Goal: Information Seeking & Learning: Understand process/instructions

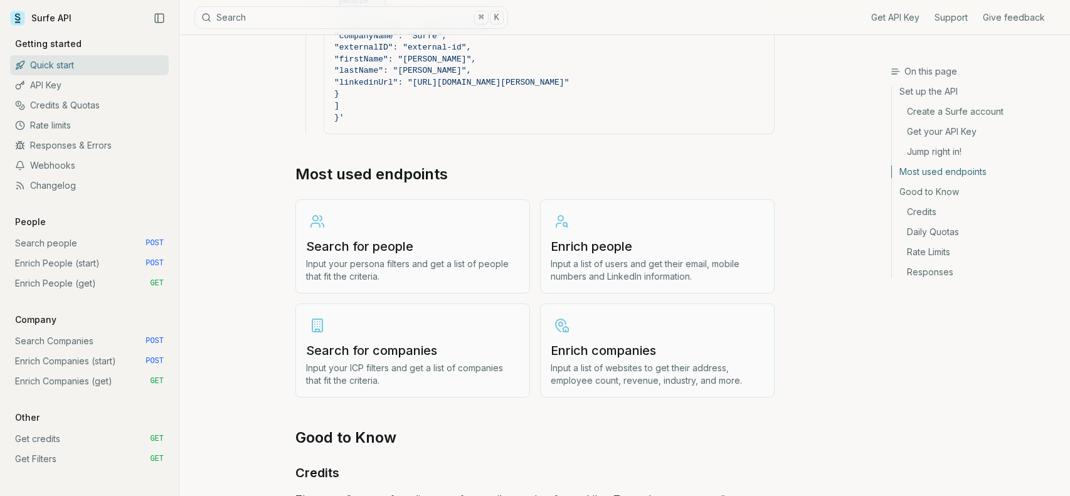
scroll to position [1371, 0]
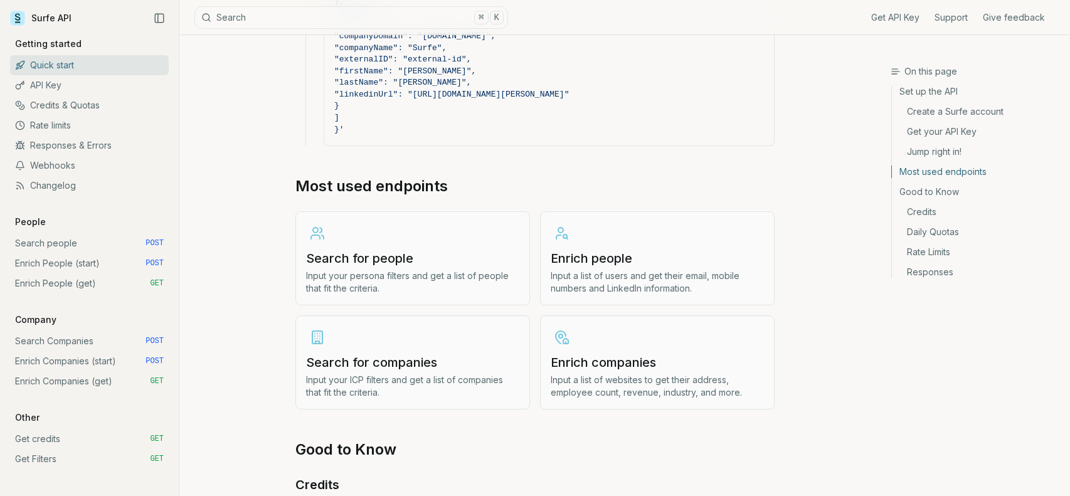
click at [969, 107] on link "Create a Surfe account" at bounding box center [976, 112] width 168 height 20
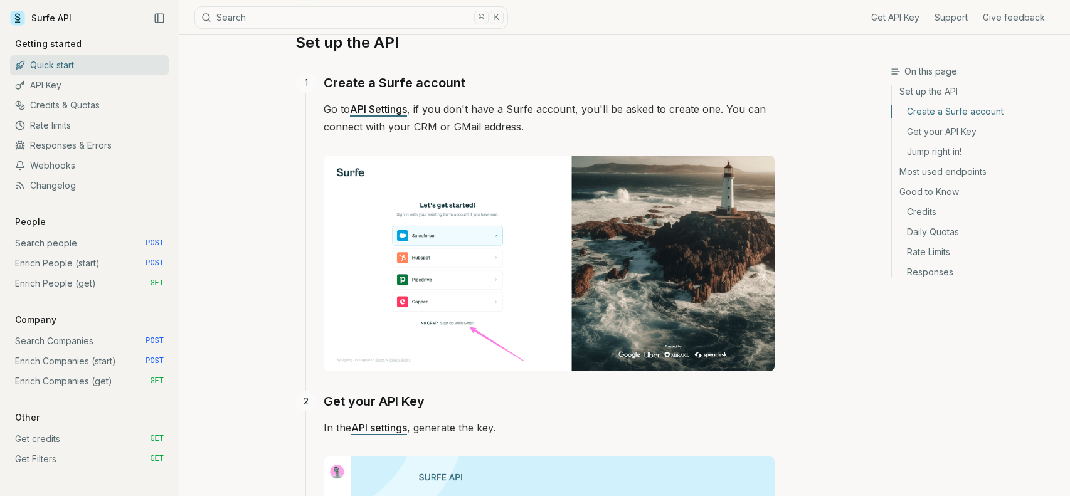
click at [372, 104] on link "API Settings" at bounding box center [378, 109] width 57 height 13
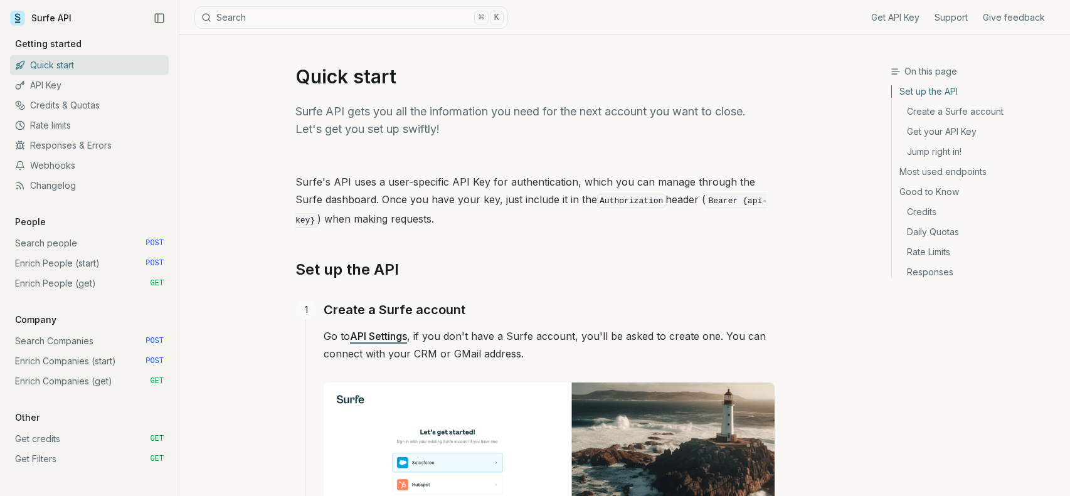
scroll to position [24, 0]
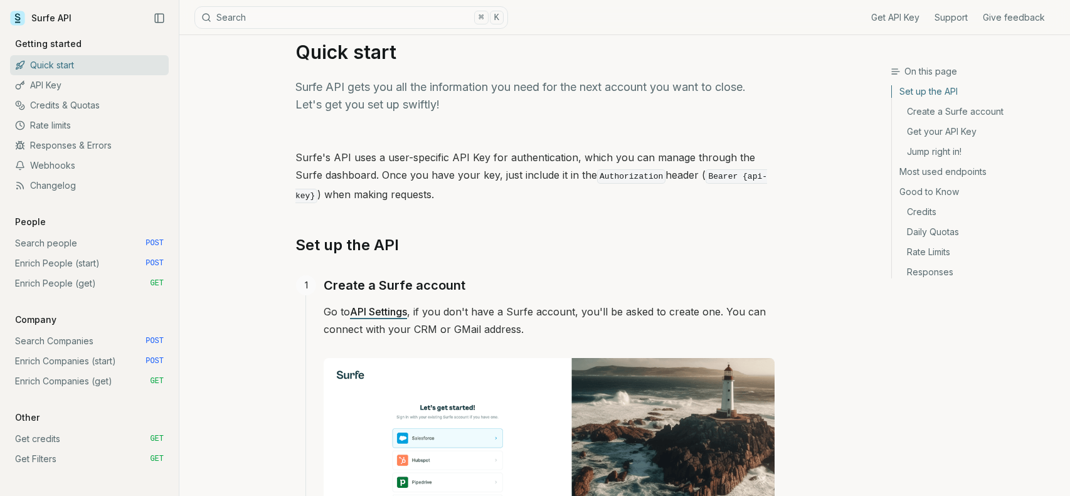
click at [374, 307] on link "API Settings" at bounding box center [378, 311] width 57 height 13
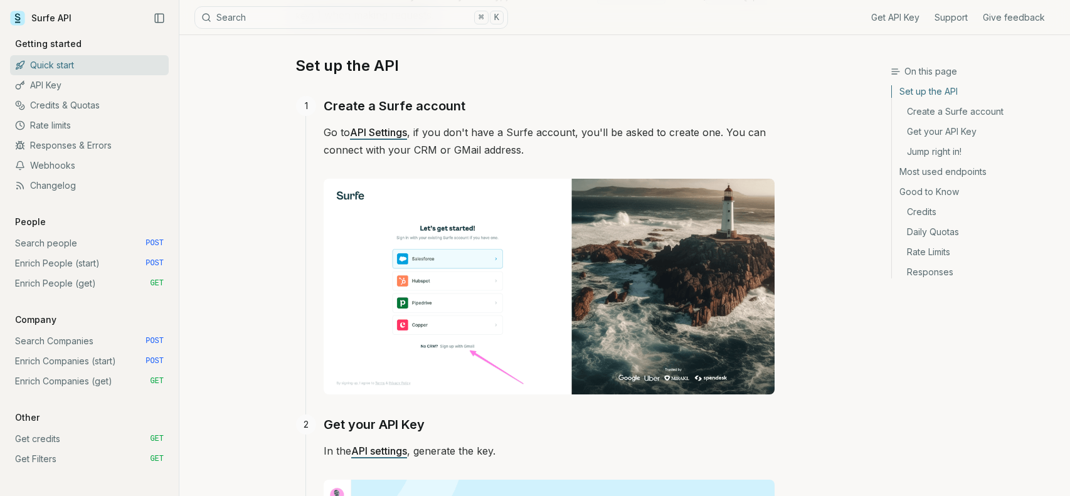
scroll to position [204, 0]
click at [43, 244] on link "Search people POST" at bounding box center [89, 243] width 159 height 20
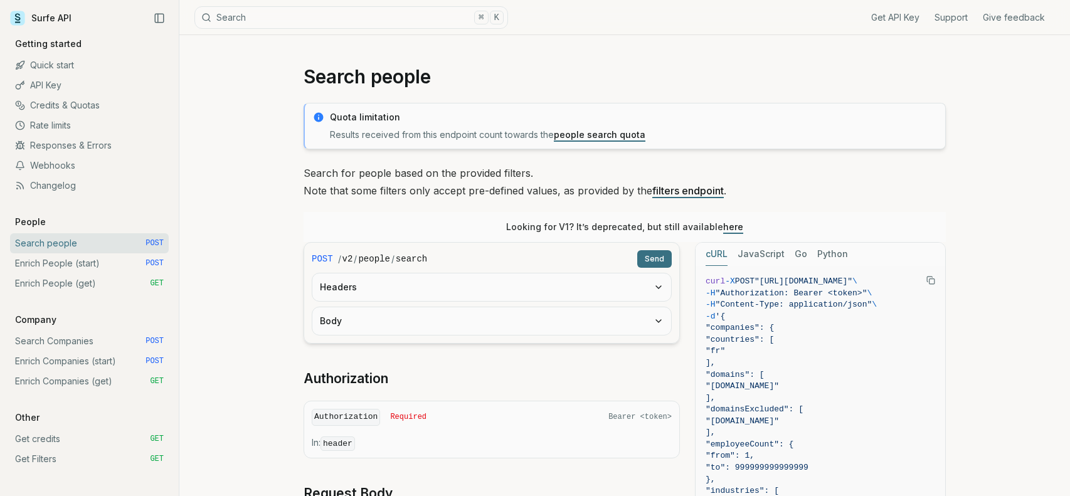
click at [393, 287] on button "Headers" at bounding box center [491, 287] width 359 height 28
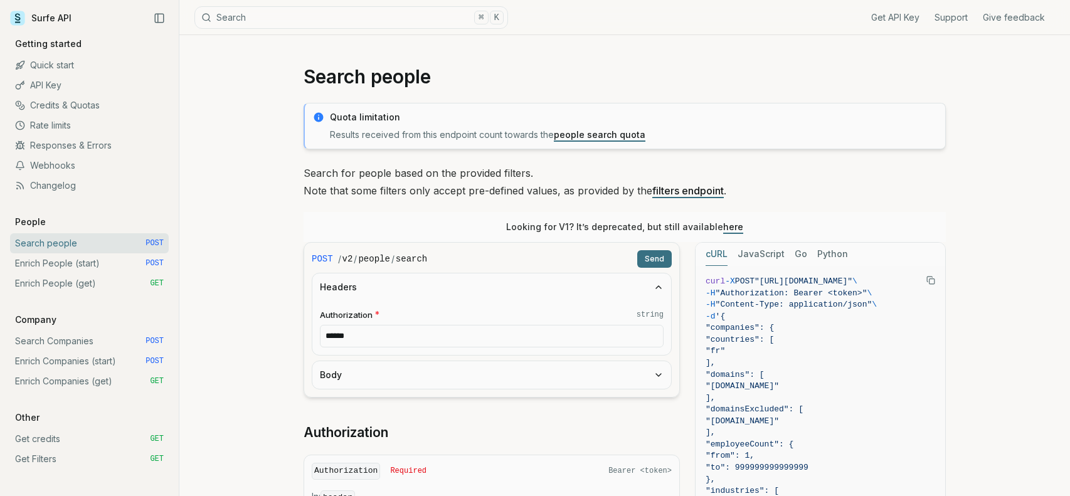
click at [565, 335] on input "******" at bounding box center [492, 336] width 344 height 23
click at [658, 372] on icon "button" at bounding box center [658, 375] width 10 height 10
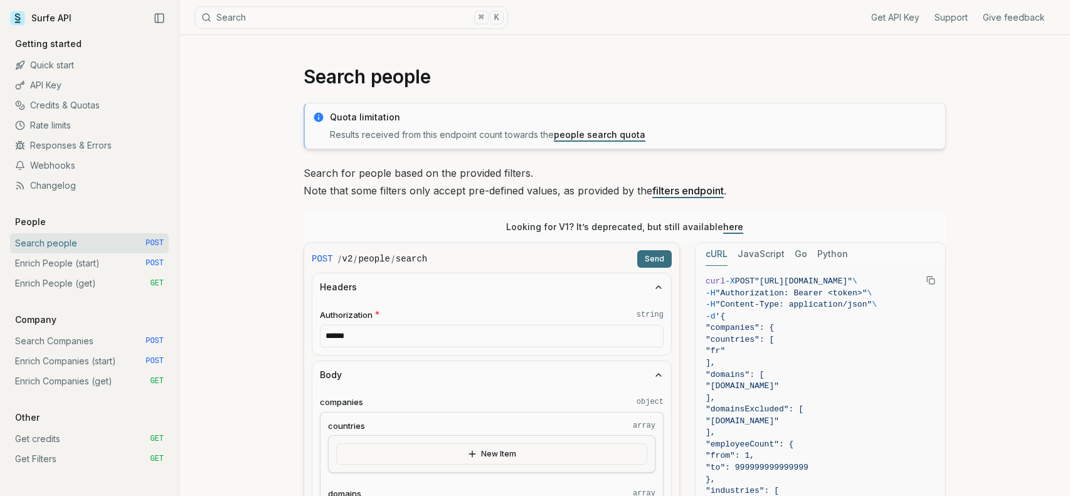
click at [830, 253] on button "Python" at bounding box center [832, 254] width 31 height 23
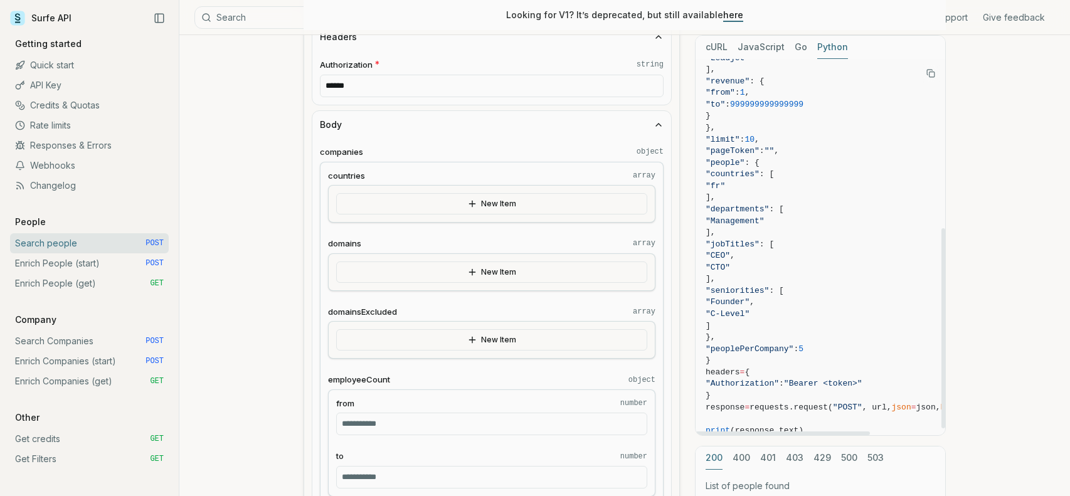
scroll to position [330, 0]
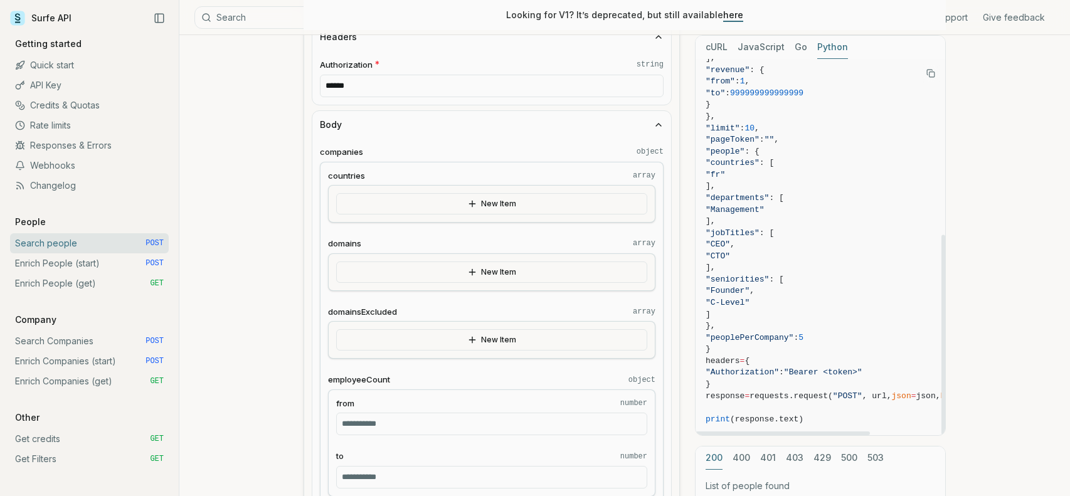
drag, startPoint x: 942, startPoint y: 195, endPoint x: 928, endPoint y: 386, distance: 191.8
click at [941, 386] on div at bounding box center [943, 335] width 4 height 200
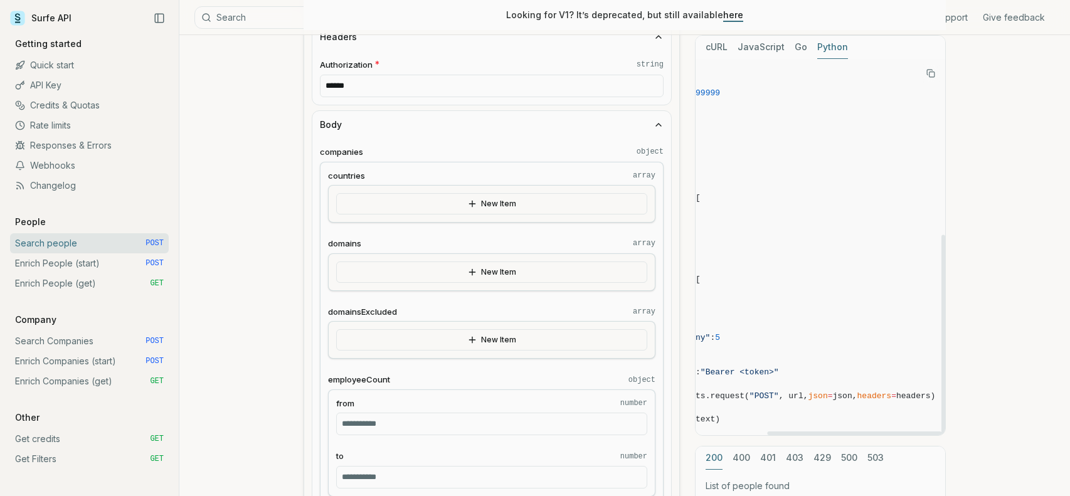
scroll to position [330, 103]
drag, startPoint x: 834, startPoint y: 431, endPoint x: 911, endPoint y: 430, distance: 76.5
click at [911, 431] on div at bounding box center [854, 433] width 174 height 4
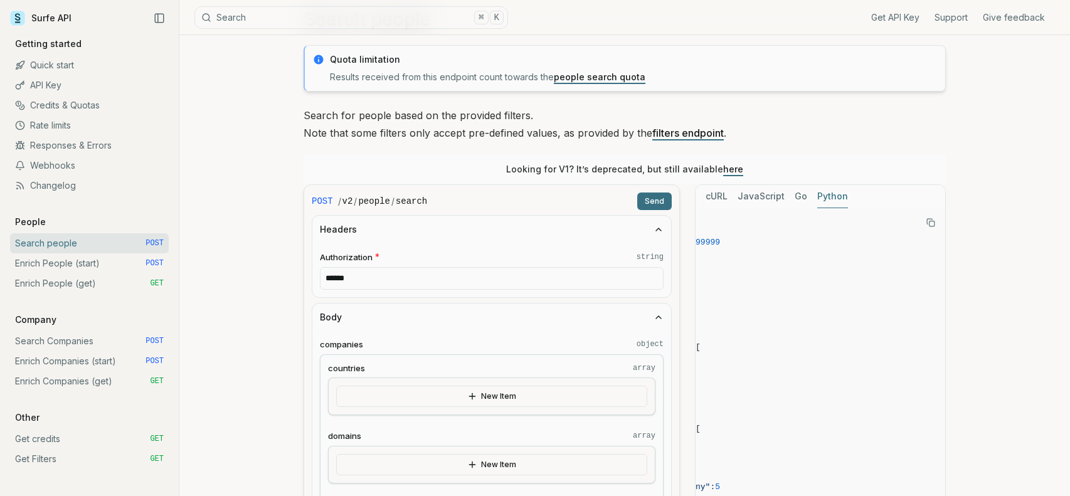
scroll to position [57, 0]
click at [396, 282] on input "******" at bounding box center [492, 279] width 344 height 23
click at [714, 194] on button "cURL" at bounding box center [716, 197] width 22 height 23
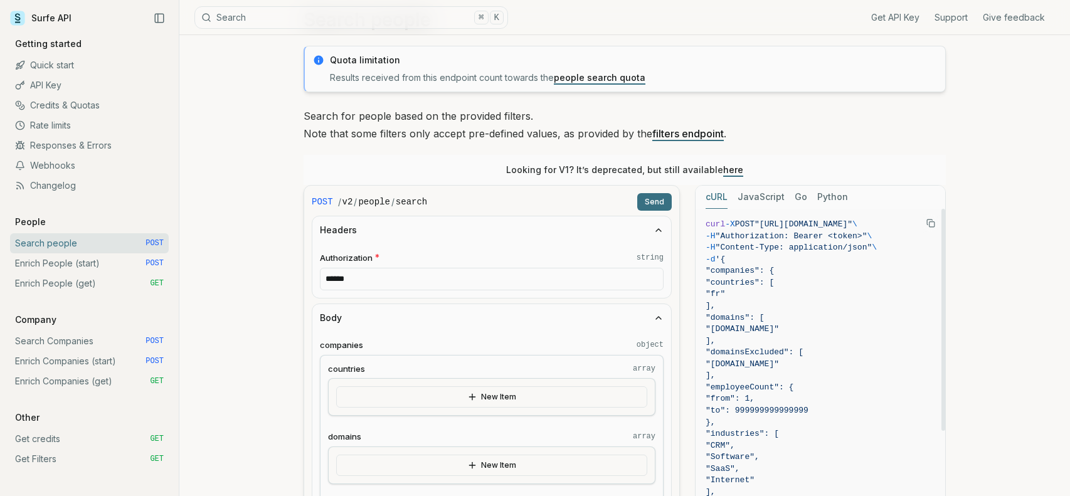
scroll to position [0, 40]
drag, startPoint x: 940, startPoint y: 274, endPoint x: 941, endPoint y: 355, distance: 80.9
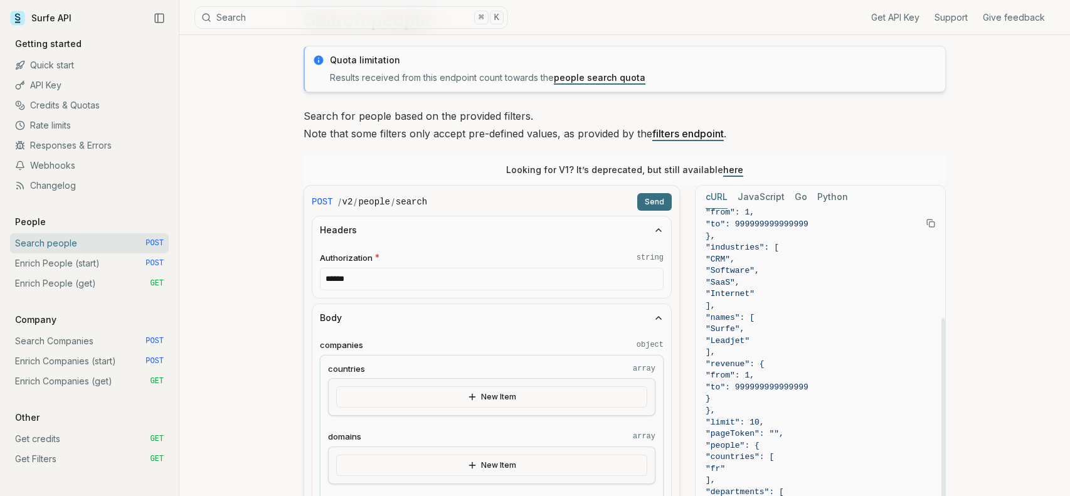
drag, startPoint x: 941, startPoint y: 348, endPoint x: 947, endPoint y: 459, distance: 111.1
click at [945, 459] on div at bounding box center [943, 429] width 4 height 222
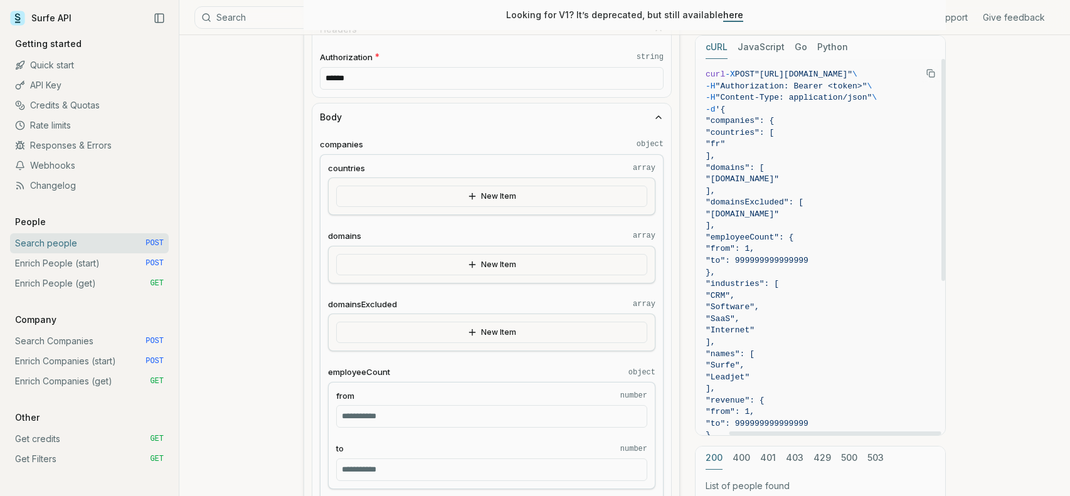
drag, startPoint x: 942, startPoint y: 320, endPoint x: 937, endPoint y: 166, distance: 154.3
click at [941, 166] on div at bounding box center [943, 170] width 4 height 222
drag, startPoint x: 766, startPoint y: 433, endPoint x: 695, endPoint y: 413, distance: 73.0
click at [695, 431] on div at bounding box center [801, 433] width 212 height 4
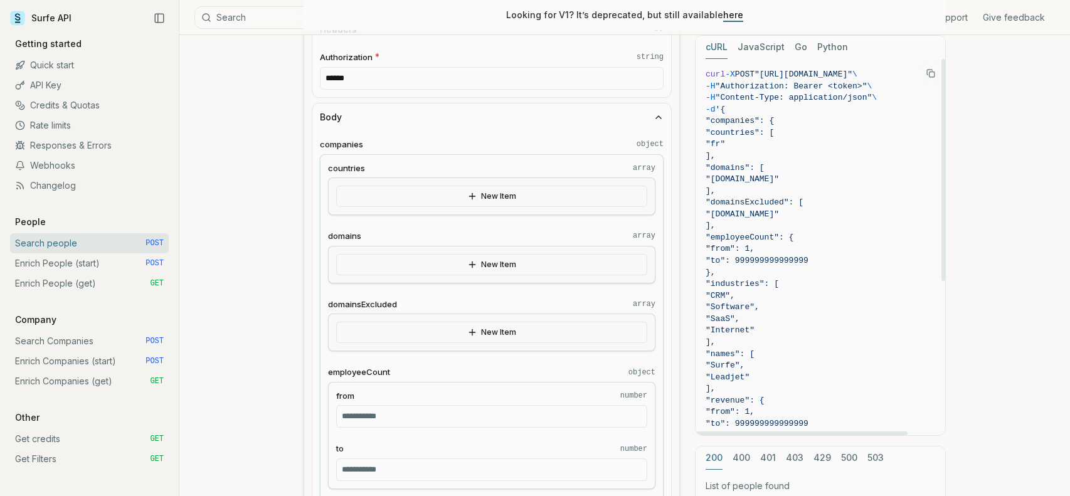
click at [912, 210] on span ""[DOMAIN_NAME]"" at bounding box center [820, 215] width 230 height 12
click at [376, 74] on input "******" at bounding box center [492, 78] width 344 height 23
paste input "**********"
type input "**********"
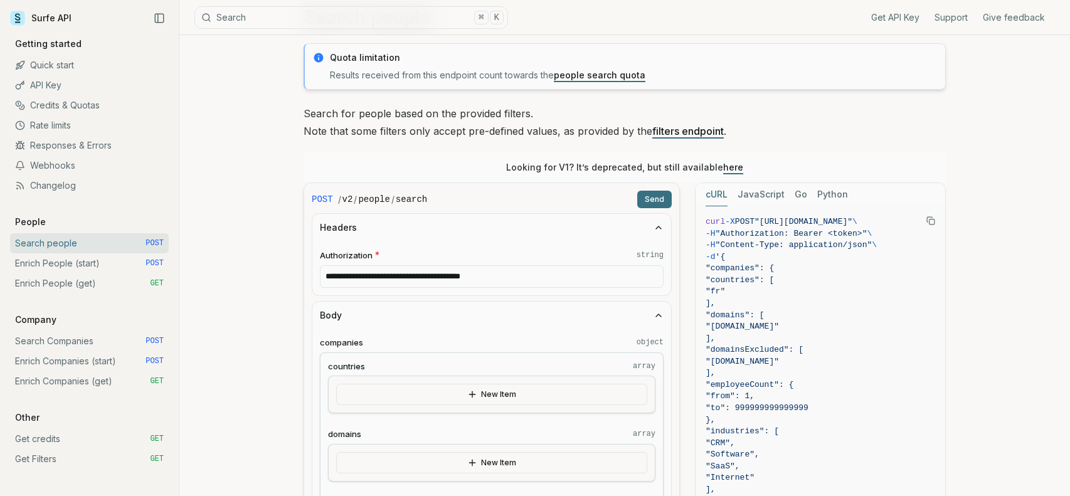
scroll to position [57, 0]
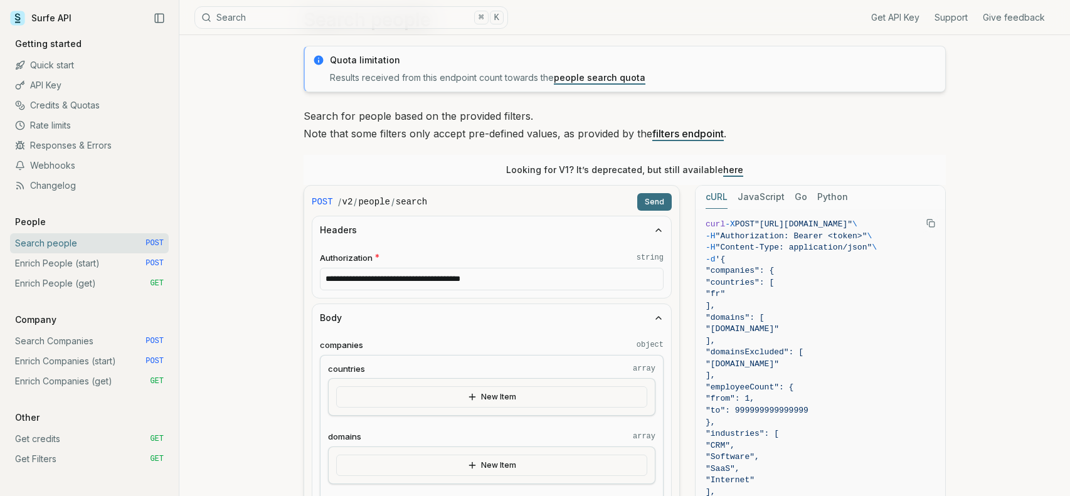
click at [332, 280] on input "**********" at bounding box center [492, 279] width 344 height 23
type input "**********"
click at [653, 200] on button "Send" at bounding box center [654, 202] width 34 height 18
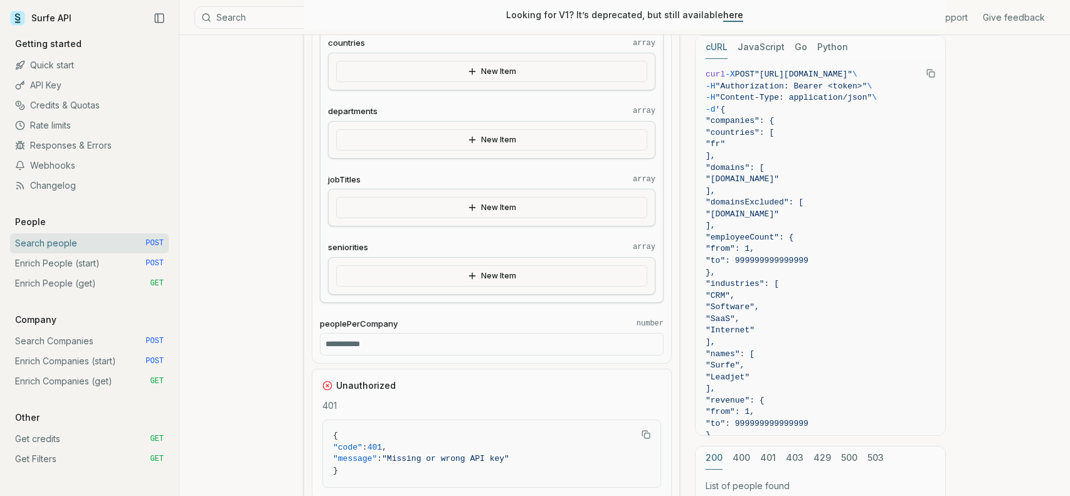
scroll to position [1157, 0]
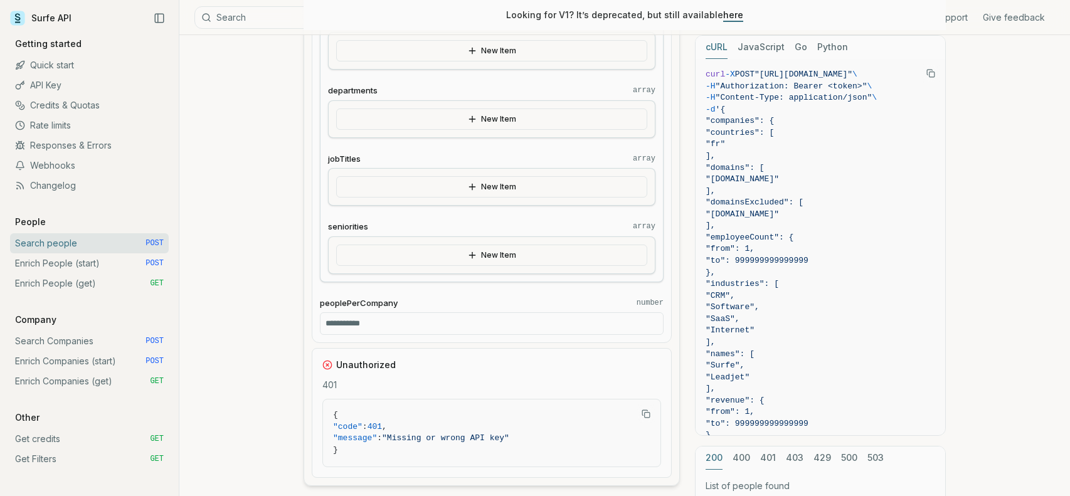
click at [487, 179] on button "New Item" at bounding box center [491, 186] width 311 height 21
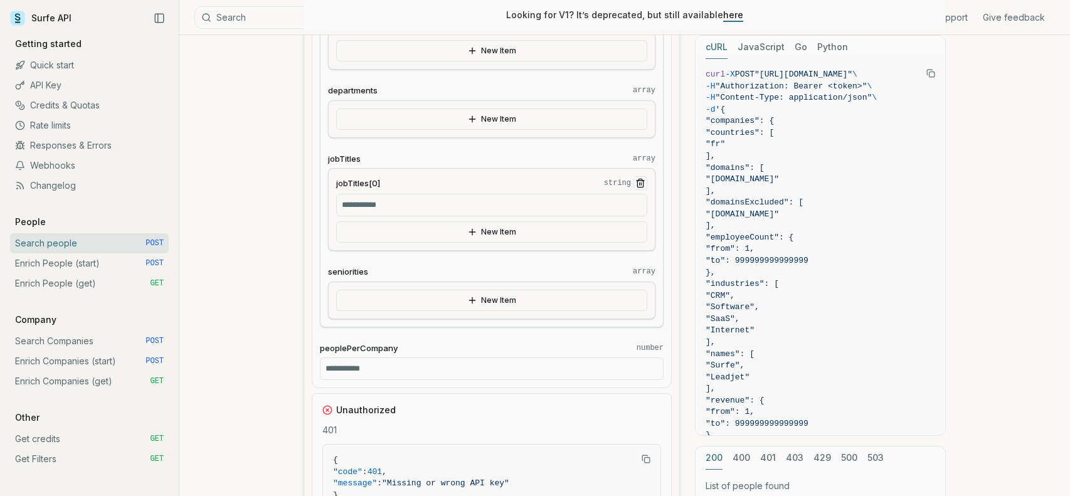
click at [401, 199] on input "jobTitles[0] string" at bounding box center [491, 205] width 311 height 23
type input "**********"
click at [490, 233] on button "New Item" at bounding box center [491, 231] width 311 height 21
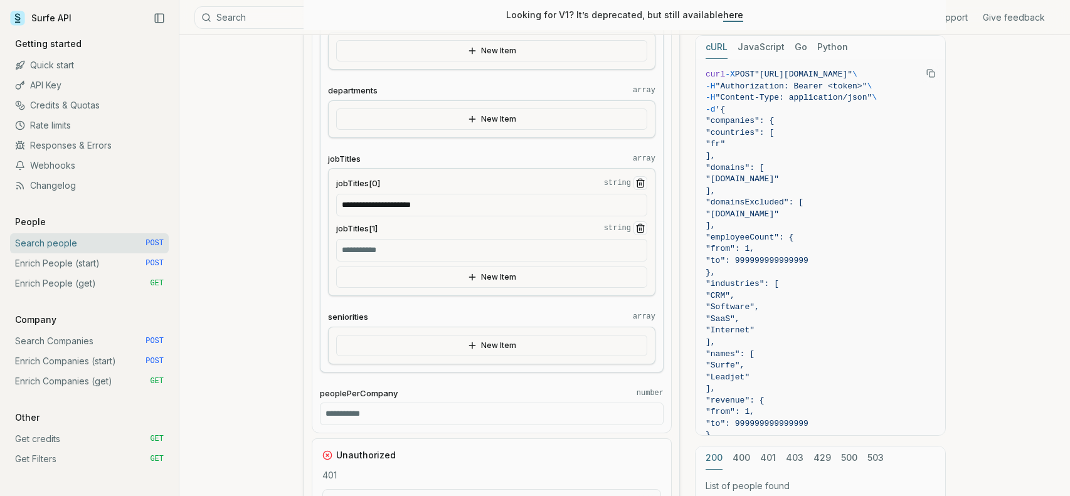
click at [641, 228] on line "Remove Item" at bounding box center [641, 229] width 0 height 3
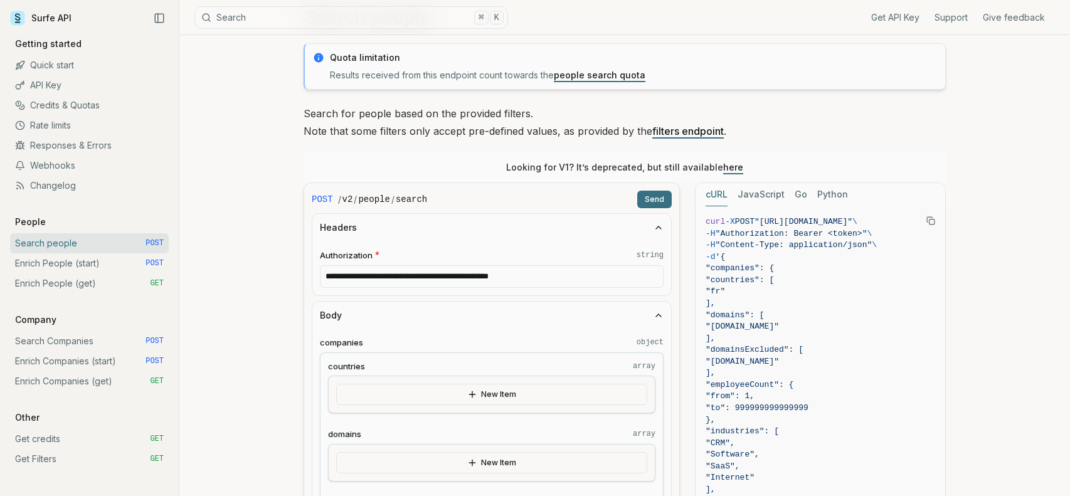
scroll to position [58, 0]
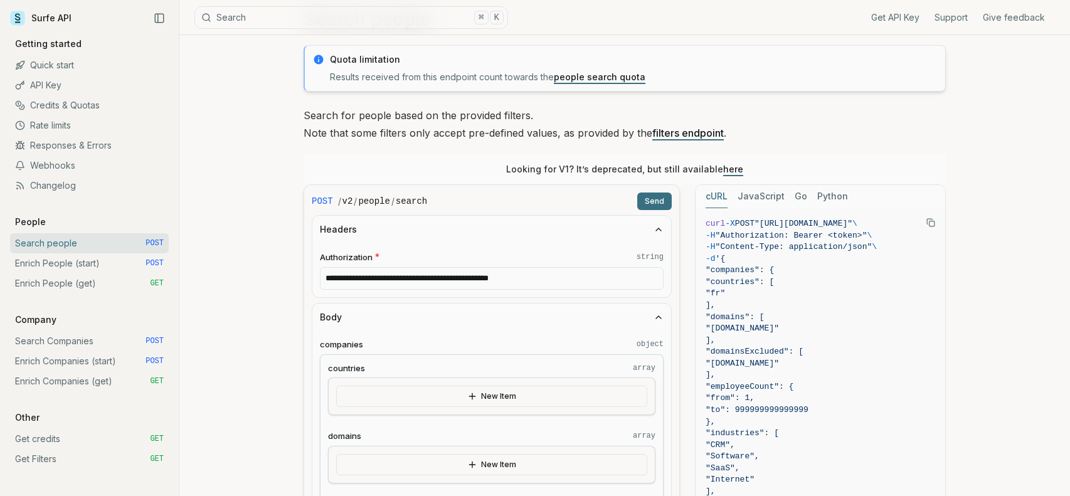
click at [359, 280] on input "**********" at bounding box center [492, 278] width 344 height 23
type input "**********"
click at [652, 201] on button "Send" at bounding box center [654, 202] width 34 height 18
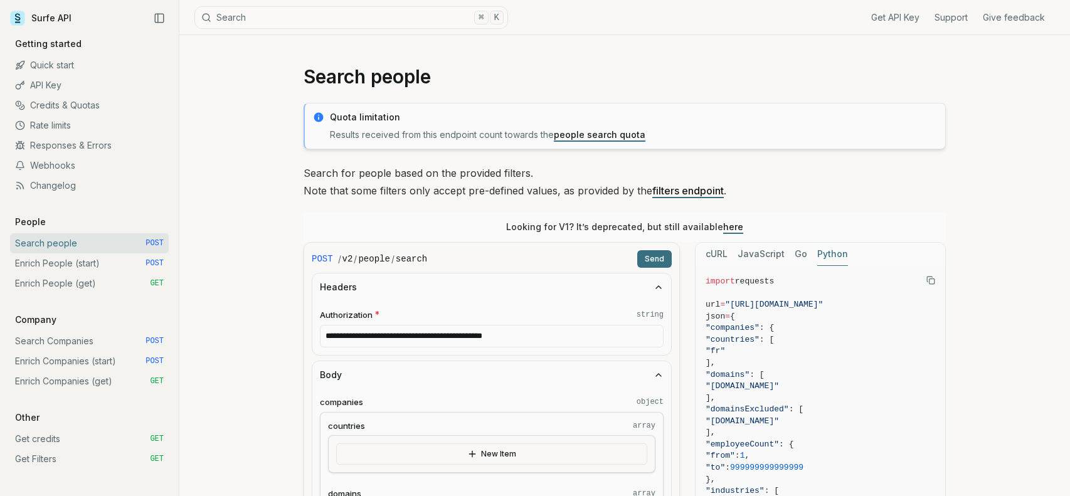
click at [832, 248] on button "Python" at bounding box center [832, 254] width 31 height 23
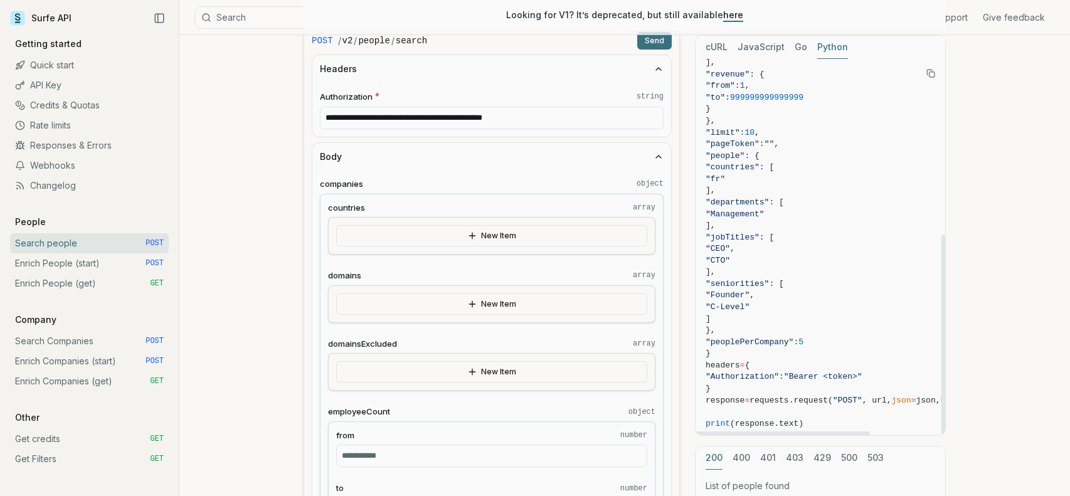
scroll to position [330, 0]
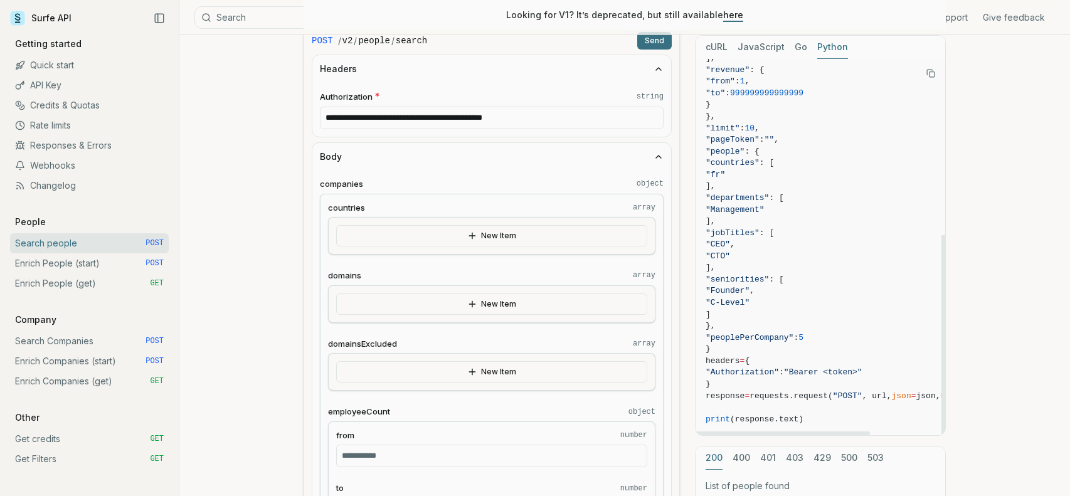
drag, startPoint x: 944, startPoint y: 233, endPoint x: 949, endPoint y: 439, distance: 206.4
click at [945, 435] on div at bounding box center [943, 335] width 4 height 200
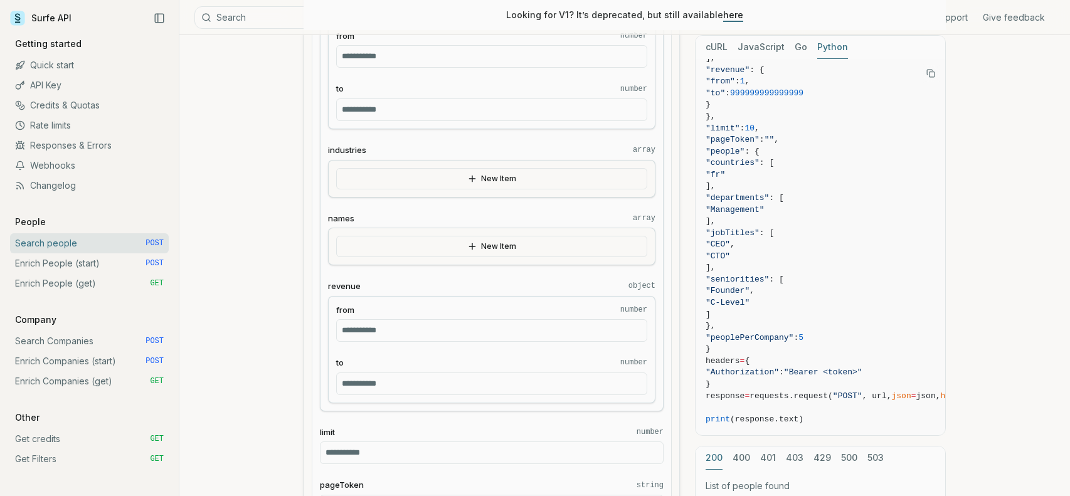
scroll to position [524, 0]
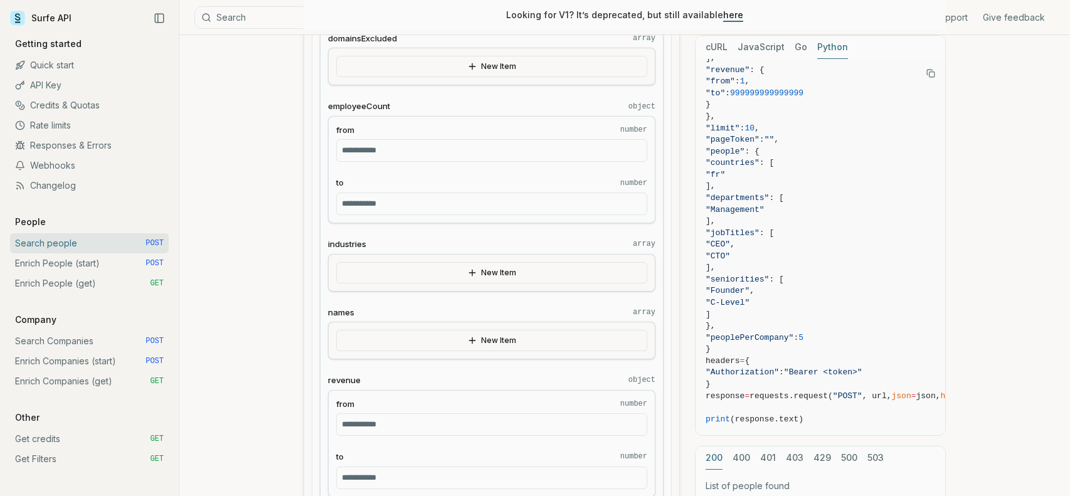
click at [480, 342] on button "New Item" at bounding box center [491, 340] width 311 height 21
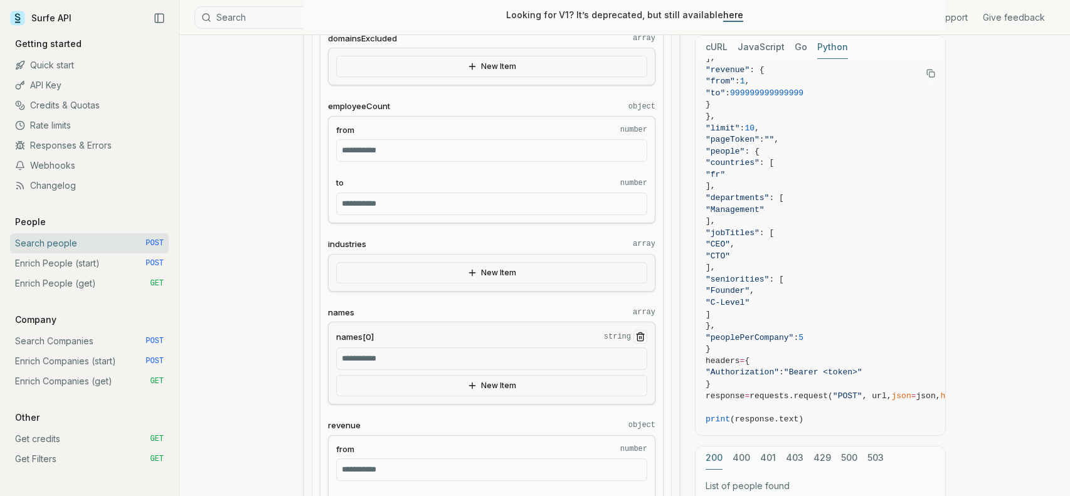
click at [397, 355] on input "names[0] string" at bounding box center [491, 358] width 311 height 23
type input "*********"
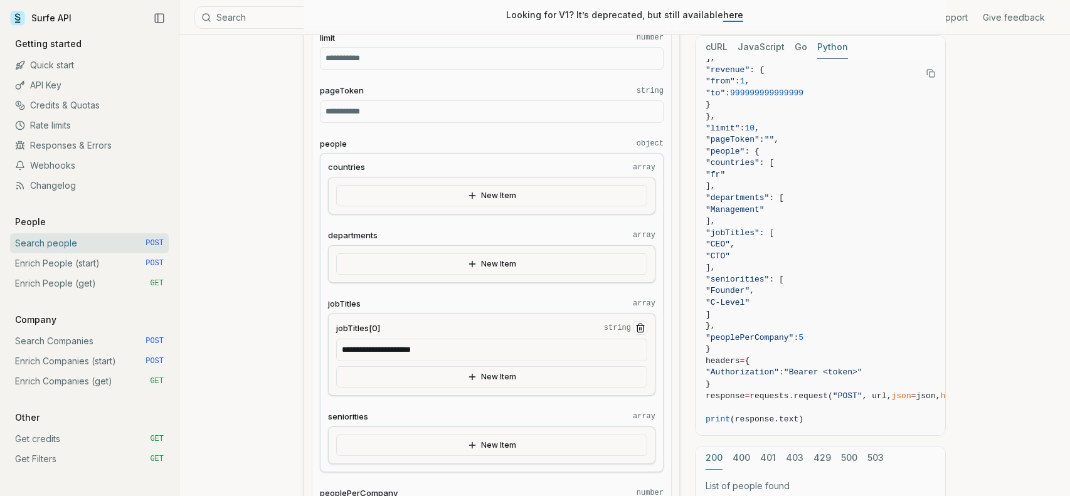
scroll to position [1068, 0]
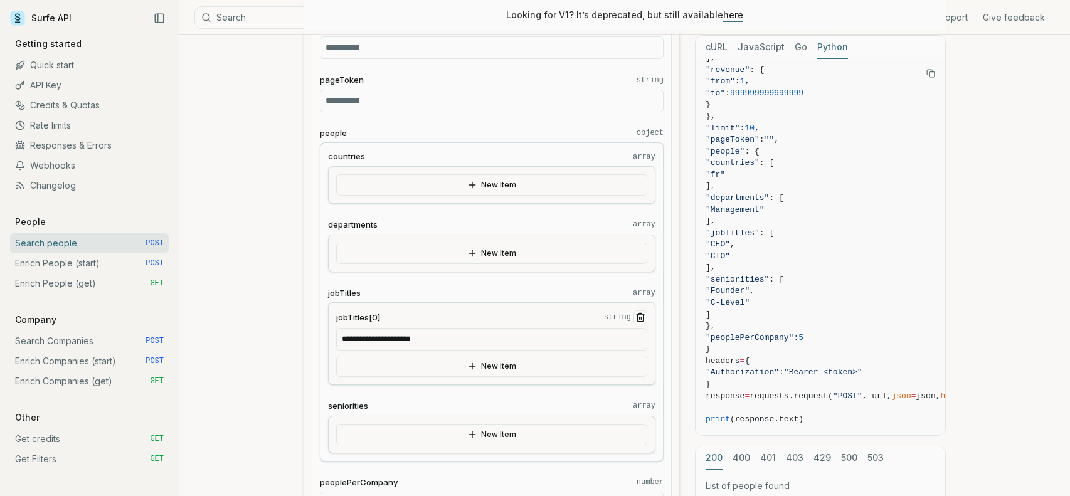
click at [637, 315] on icon "Remove Item" at bounding box center [640, 318] width 6 height 7
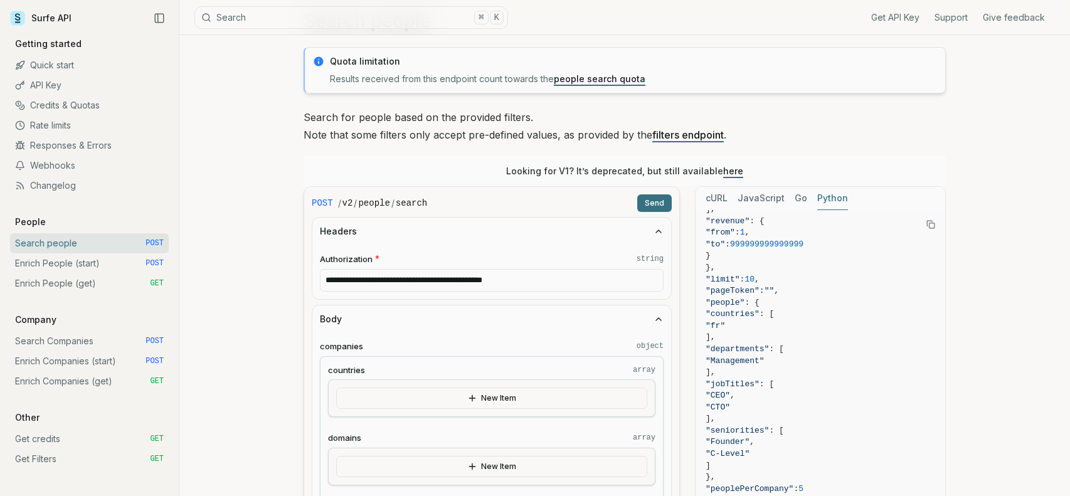
scroll to position [0, 0]
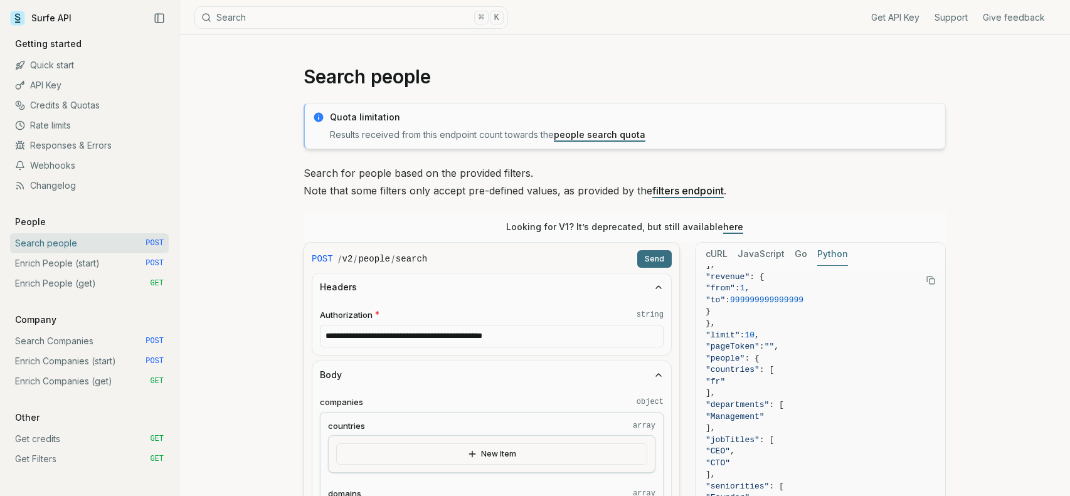
click at [658, 258] on button "Send" at bounding box center [654, 259] width 34 height 18
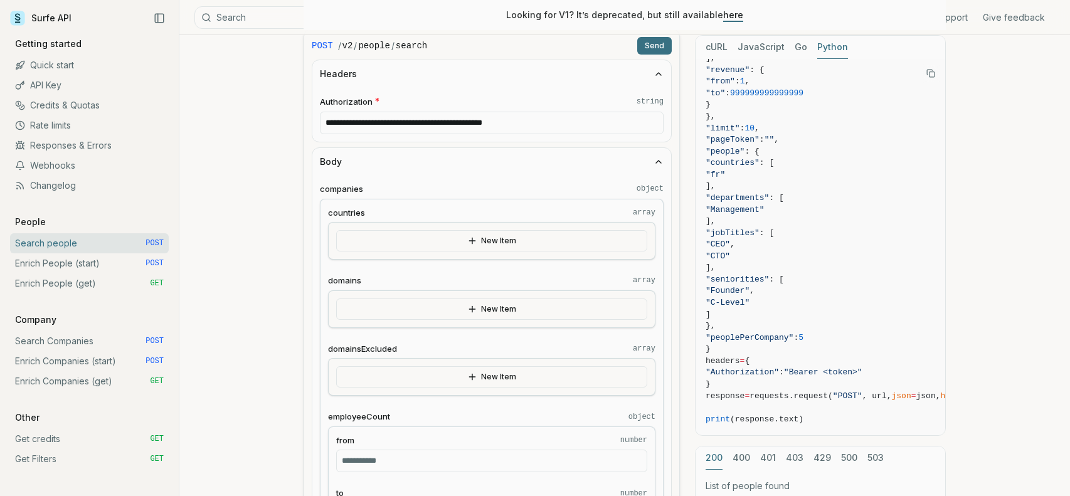
scroll to position [209, 0]
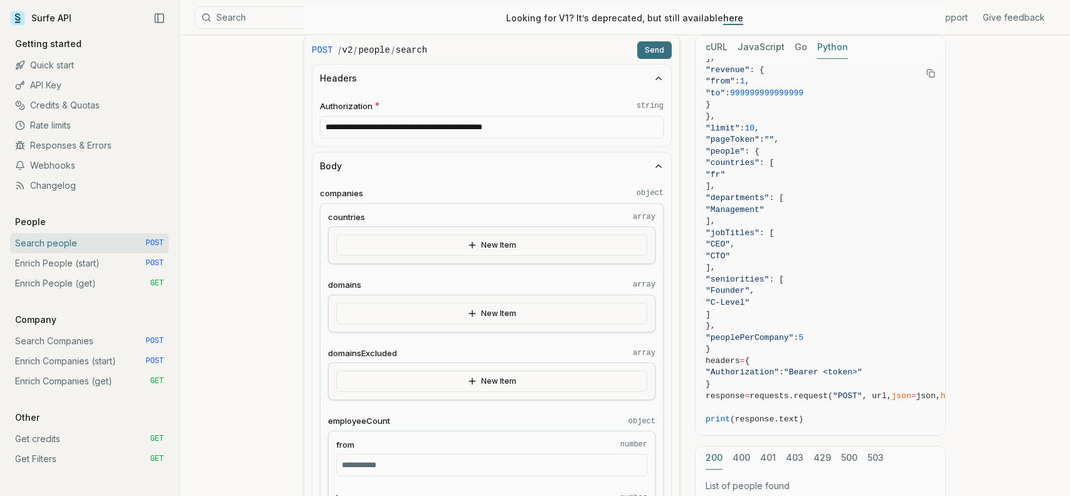
click at [482, 245] on button "New Item" at bounding box center [491, 245] width 311 height 21
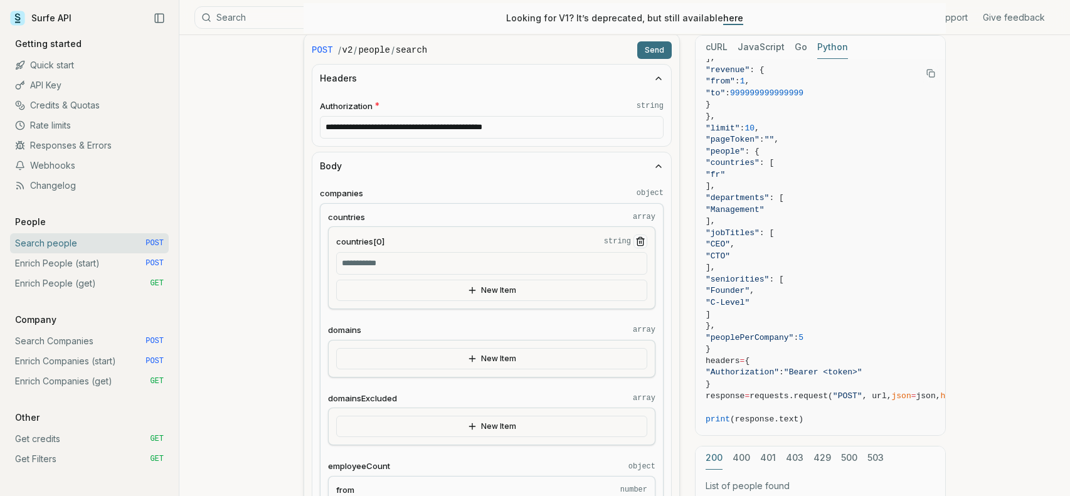
click at [383, 263] on input "countries[0] string" at bounding box center [491, 263] width 311 height 23
type input "*"
type input "**********"
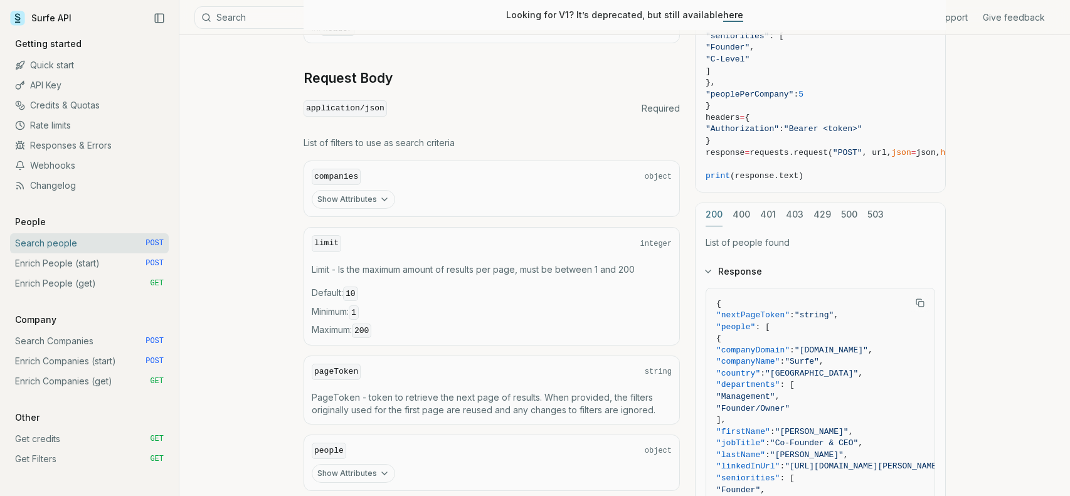
scroll to position [2111, 0]
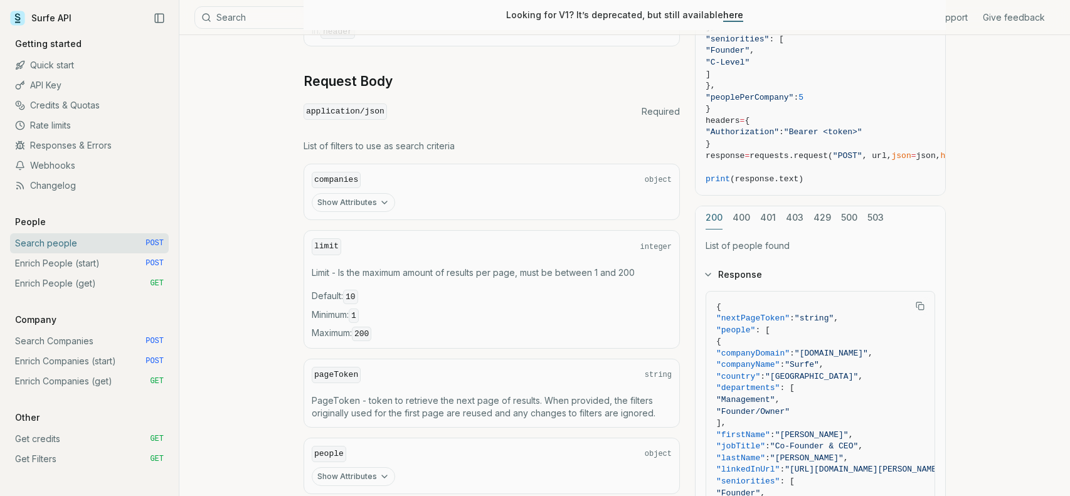
click at [384, 199] on icon "button" at bounding box center [384, 203] width 10 height 10
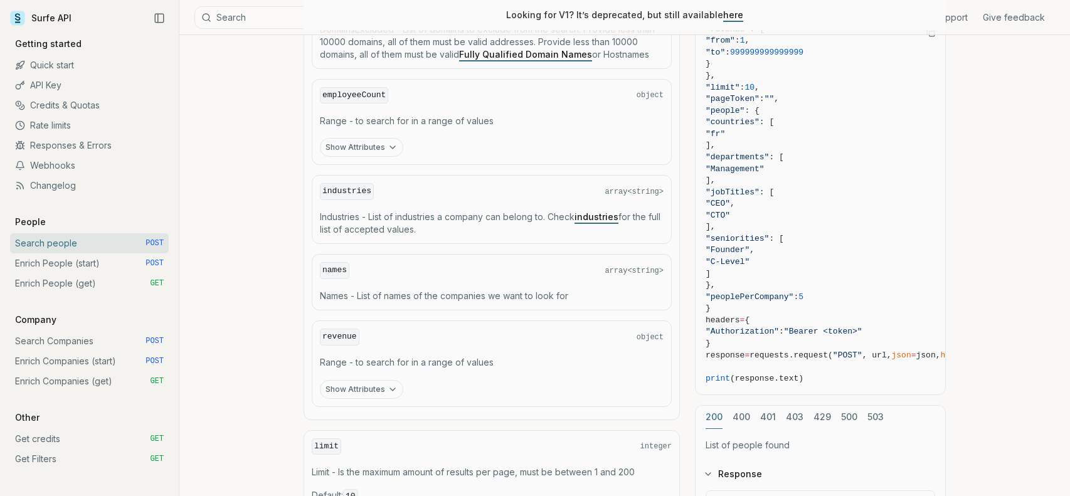
scroll to position [2528, 0]
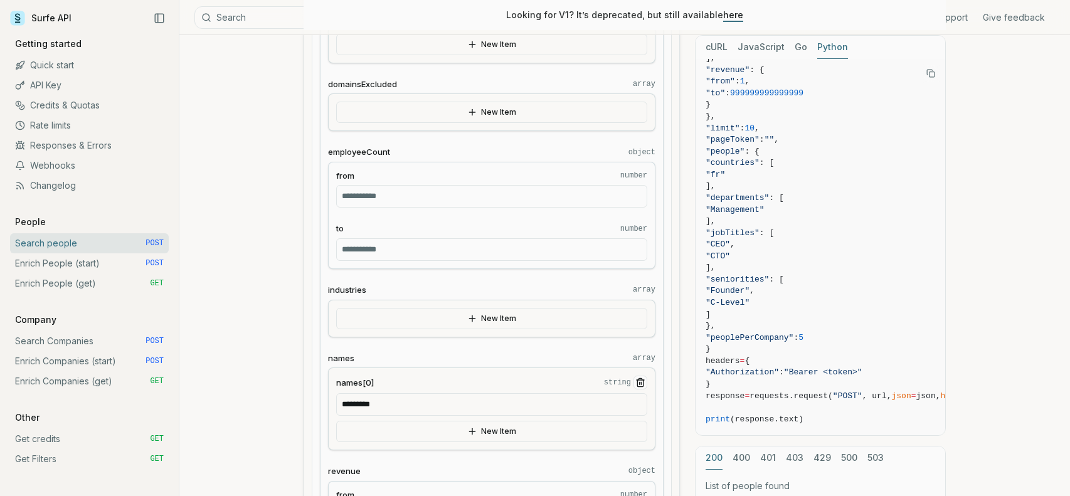
scroll to position [518, 0]
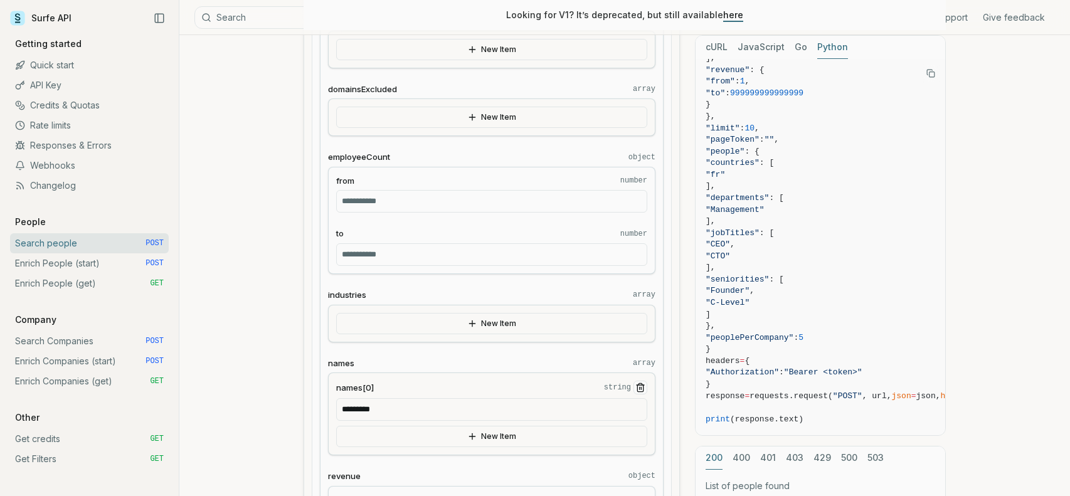
click at [639, 384] on icon "Remove Item" at bounding box center [640, 388] width 10 height 10
click at [58, 266] on link "Enrich People (start) POST" at bounding box center [89, 263] width 159 height 20
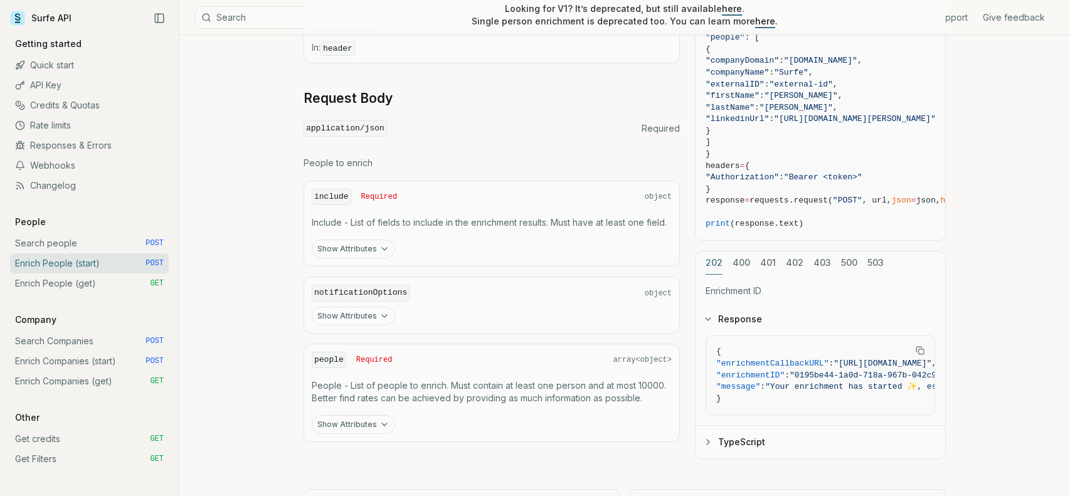
scroll to position [494, 0]
click at [372, 243] on button "Show Attributes" at bounding box center [353, 247] width 83 height 19
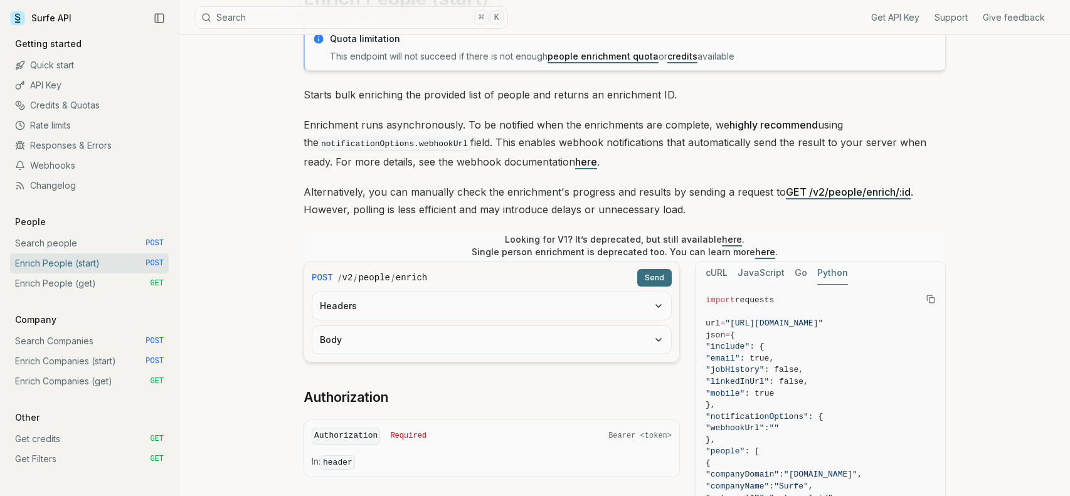
scroll to position [0, 0]
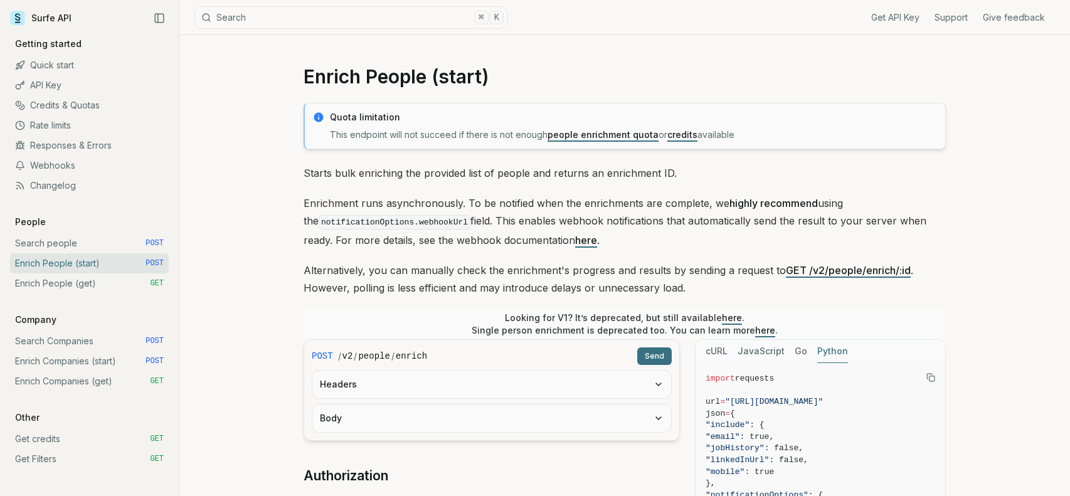
click at [575, 239] on link "here" at bounding box center [586, 240] width 22 height 13
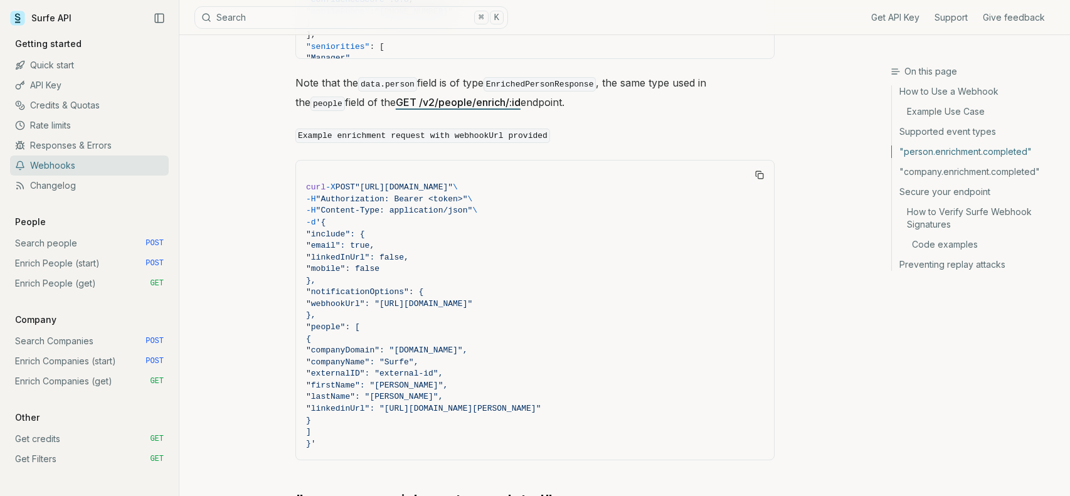
scroll to position [1591, 0]
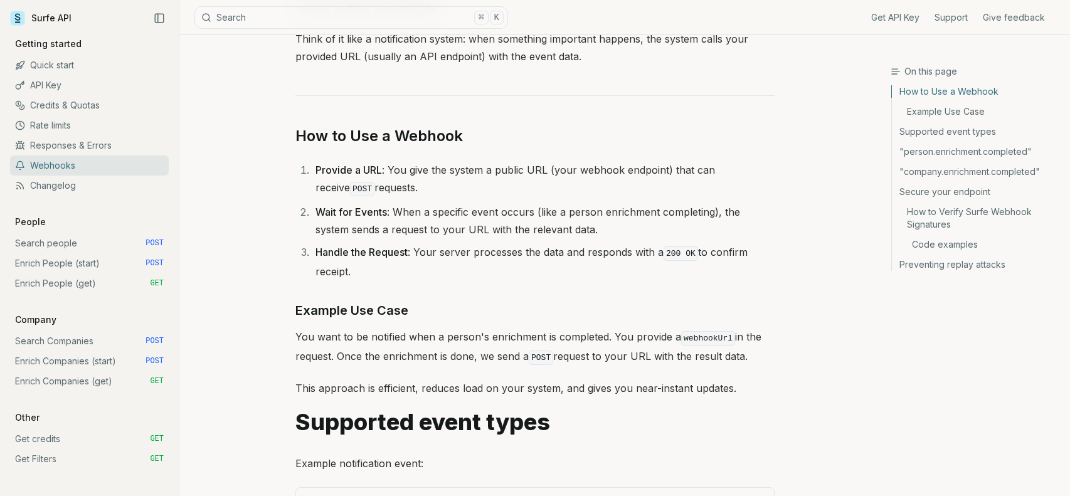
scroll to position [0, 0]
